Goal: Transaction & Acquisition: Obtain resource

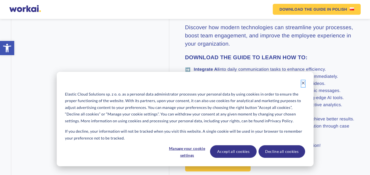
drag, startPoint x: 301, startPoint y: 83, endPoint x: 271, endPoint y: 158, distance: 80.7
click at [301, 83] on icon "Dismiss cookie banner" at bounding box center [303, 83] width 4 height 4
click at [302, 85] on li "➡️ Simplify content creation – from articles to graphics and videos." at bounding box center [272, 84] width 174 height 5
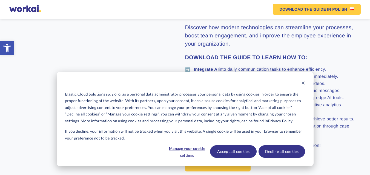
click at [279, 151] on div "Enhance communication and engage your team with AI Discover how modern technolo…" at bounding box center [272, 84] width 174 height 175
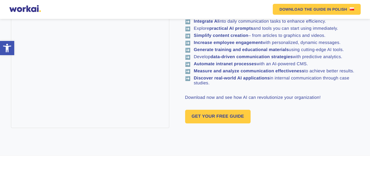
scroll to position [308, 0]
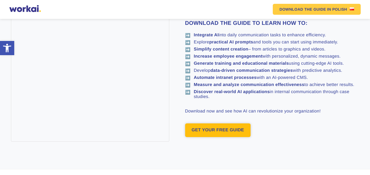
click at [220, 131] on link "GET YOUR FREE GUIDE" at bounding box center [218, 131] width 66 height 14
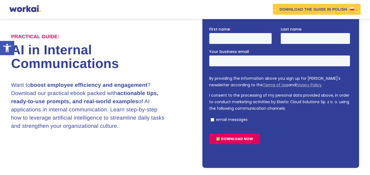
scroll to position [48, 0]
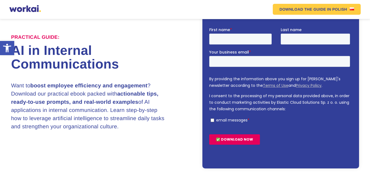
click at [224, 141] on input "✅ DOWNLOAD NOW" at bounding box center [234, 139] width 51 height 10
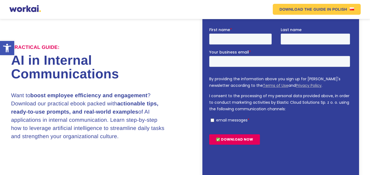
scroll to position [57, 0]
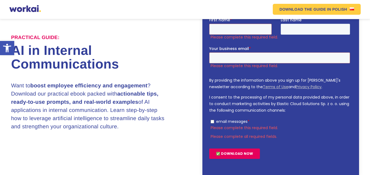
click at [224, 141] on form "First name * Please complete this required field. Last name Your business email…" at bounding box center [280, 90] width 143 height 147
drag, startPoint x: 224, startPoint y: 131, endPoint x: 224, endPoint y: 141, distance: 9.9
click at [224, 141] on form "First name * Please complete this required field. Last name Your business email…" at bounding box center [280, 90] width 143 height 147
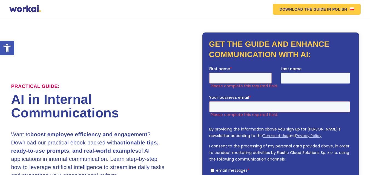
scroll to position [3, 0]
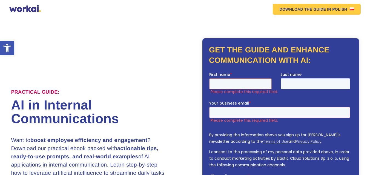
click at [249, 83] on input "First name *" at bounding box center [240, 83] width 62 height 11
click at [295, 80] on input "Last name" at bounding box center [315, 83] width 69 height 11
click at [232, 116] on input "Your business email *" at bounding box center [279, 112] width 141 height 11
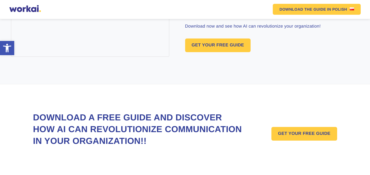
scroll to position [438, 0]
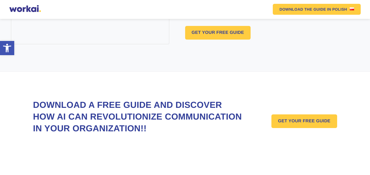
scroll to position [308, 0]
